Goal: Task Accomplishment & Management: Use online tool/utility

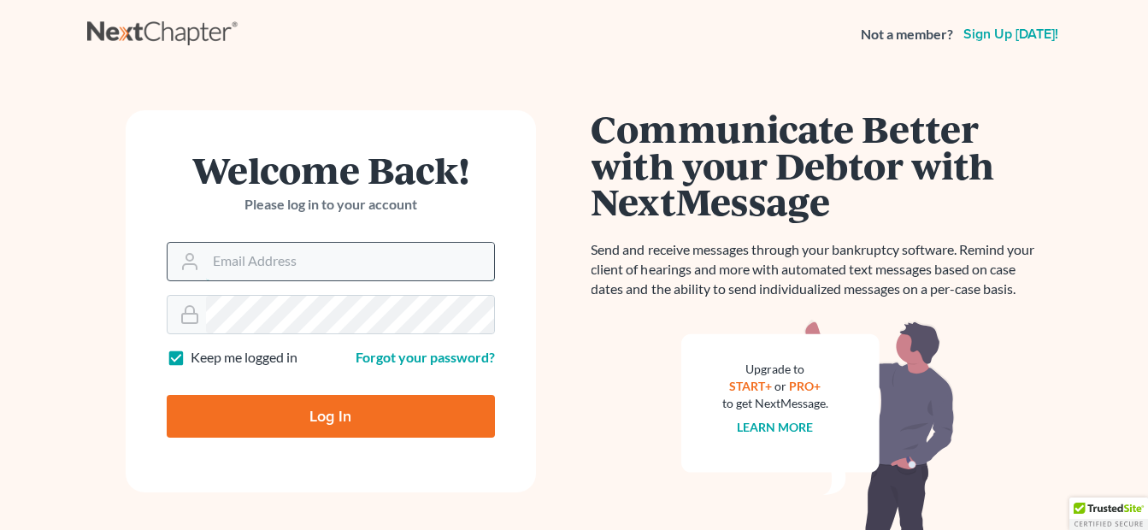
click at [333, 260] on input "Email Address" at bounding box center [350, 262] width 288 height 38
type input "[EMAIL_ADDRESS][DOMAIN_NAME]"
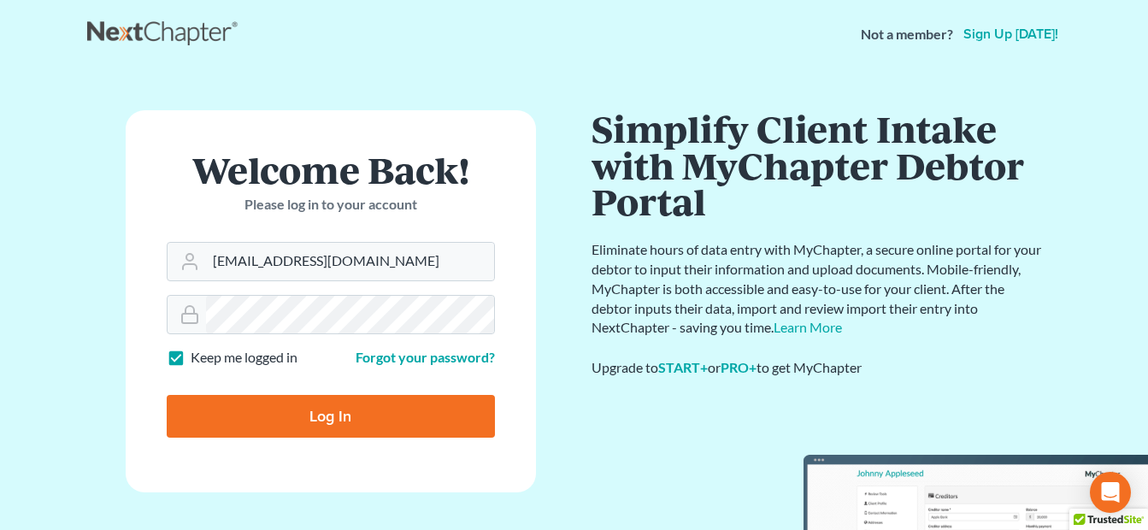
click at [319, 409] on input "Log In" at bounding box center [331, 416] width 328 height 43
type input "Thinking..."
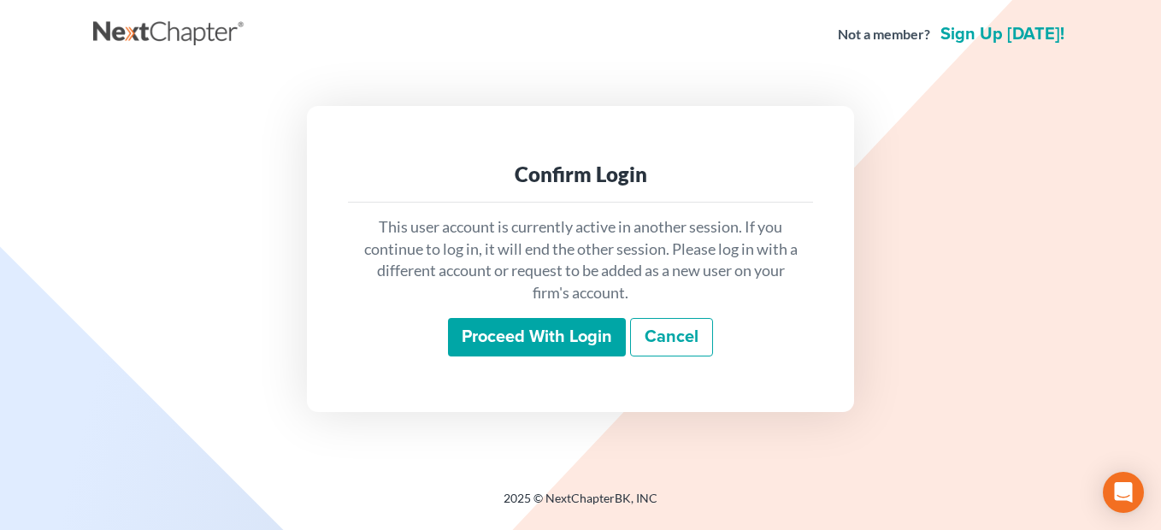
click at [514, 339] on input "Proceed with login" at bounding box center [537, 337] width 178 height 39
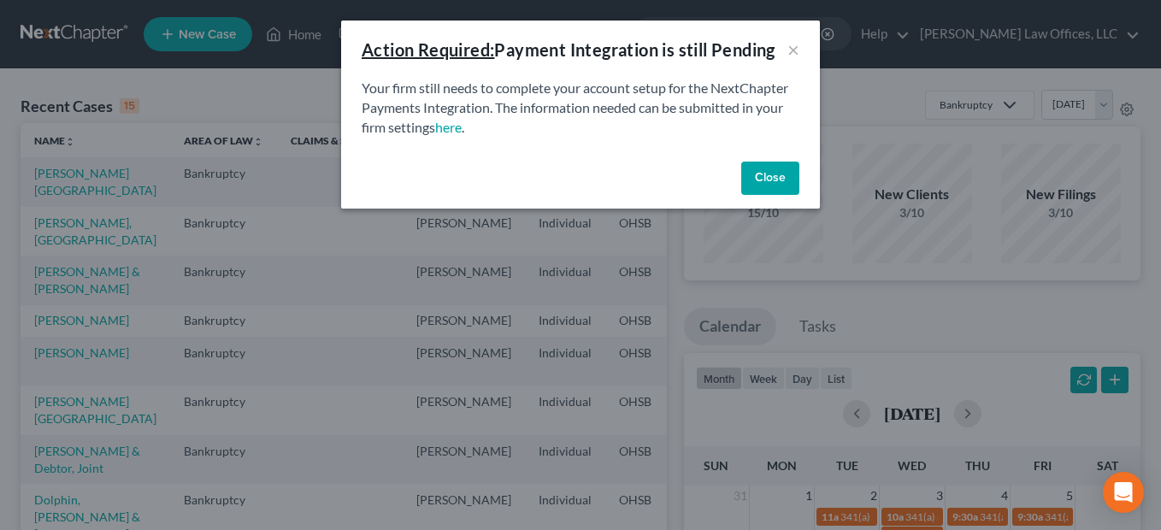
click at [766, 178] on button "Close" at bounding box center [770, 179] width 58 height 34
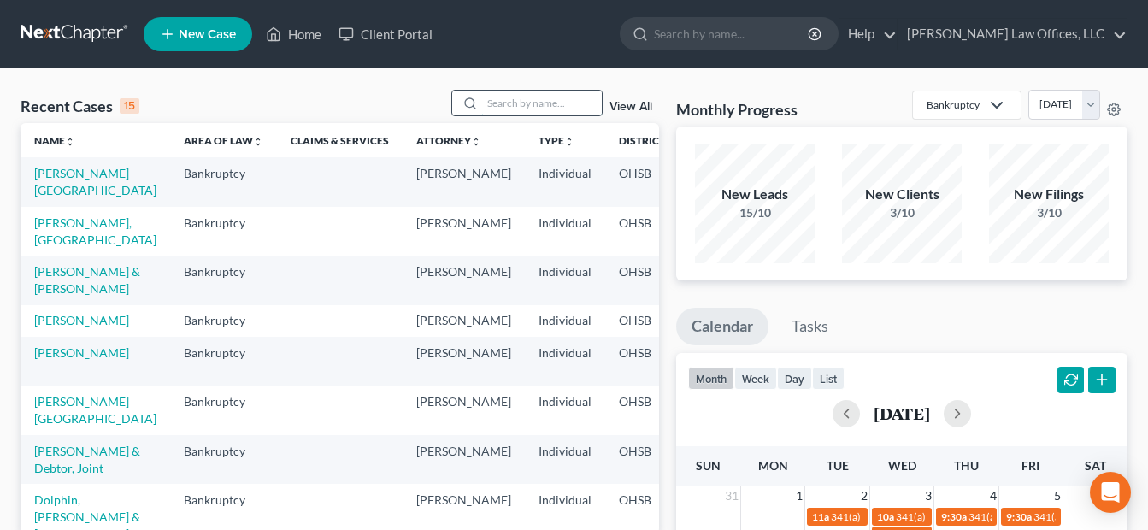
click at [555, 105] on input "search" at bounding box center [542, 103] width 120 height 25
type input "heater"
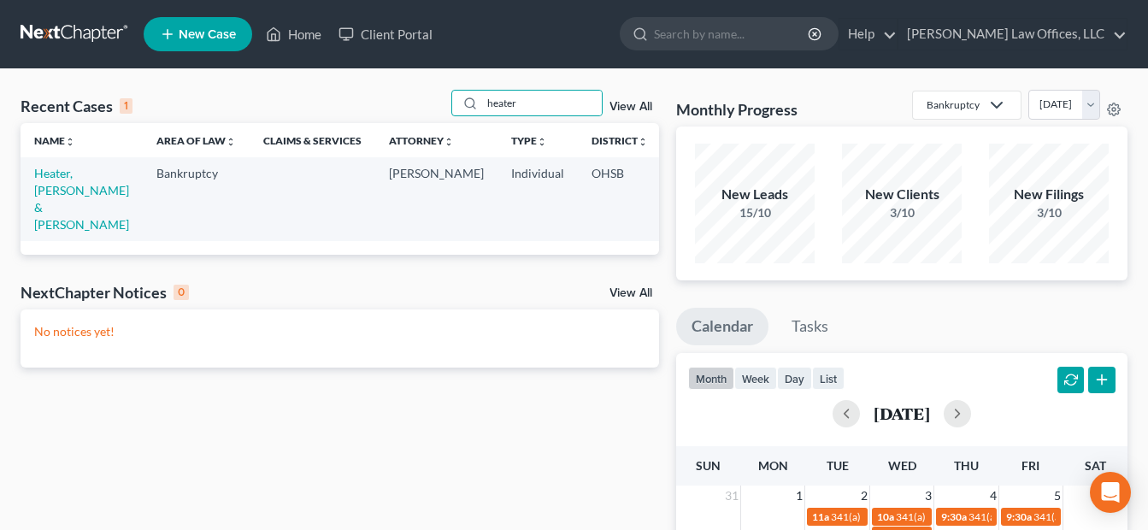
click at [44, 182] on td "Heater, [PERSON_NAME] & [PERSON_NAME]" at bounding box center [82, 198] width 122 height 83
click at [44, 189] on link "Heater, [PERSON_NAME] & [PERSON_NAME]" at bounding box center [81, 199] width 95 height 66
select select "4"
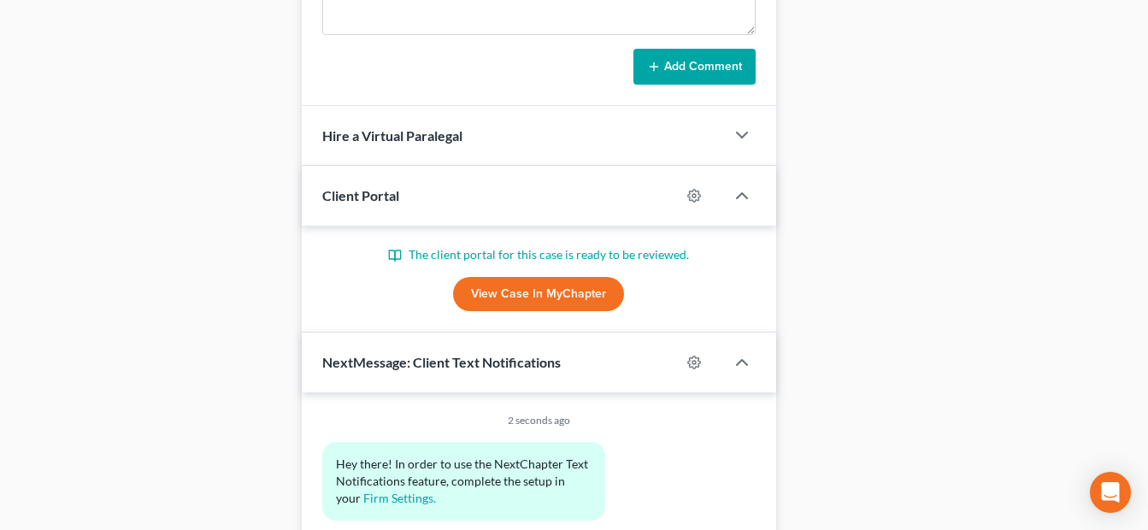
scroll to position [1458, 0]
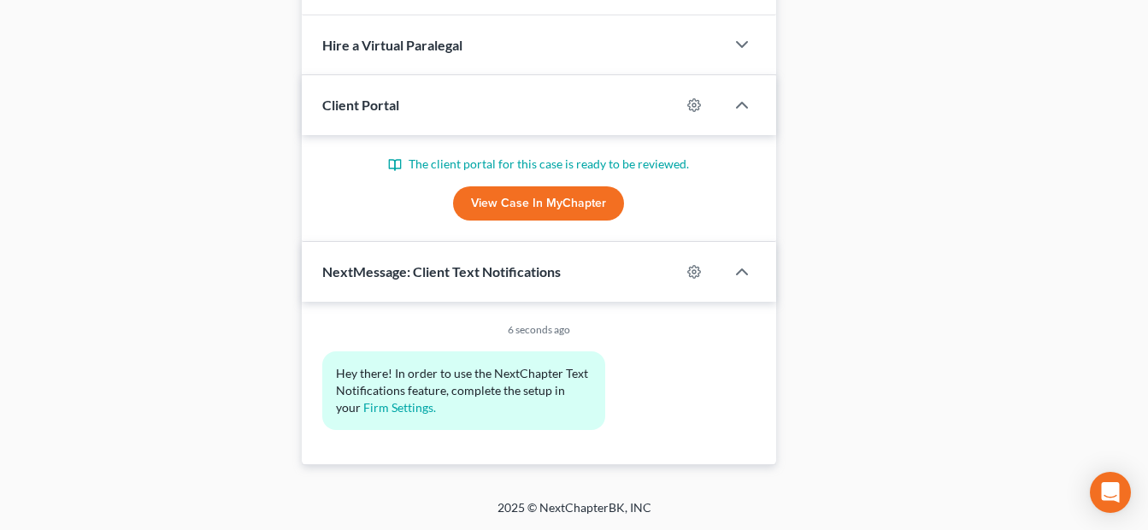
click at [580, 197] on link "View Case in MyChapter" at bounding box center [538, 203] width 171 height 34
